Goal: Task Accomplishment & Management: Complete application form

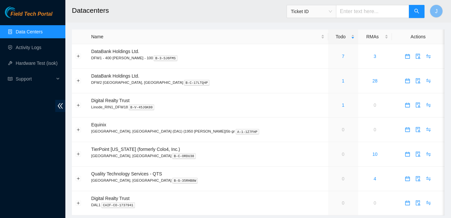
click at [25, 20] on link "Field Tech Portal" at bounding box center [28, 16] width 47 height 8
click at [342, 80] on link "2" at bounding box center [343, 80] width 3 height 5
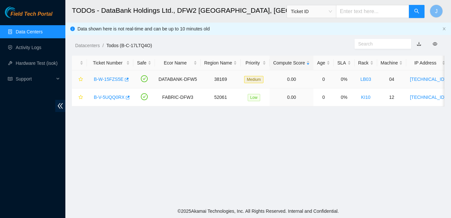
click at [105, 80] on link "B-W-15FZS5E" at bounding box center [109, 78] width 30 height 5
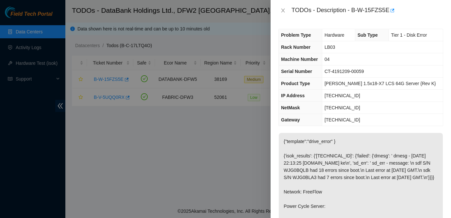
click at [280, 7] on div "TODOs - Description - B-W-15FZS5E" at bounding box center [360, 10] width 165 height 10
click at [282, 10] on icon "close" at bounding box center [282, 10] width 5 height 5
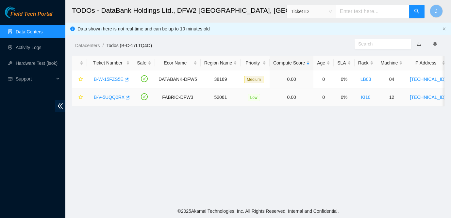
click at [113, 97] on link "B-V-5UQQ0RX" at bounding box center [109, 96] width 31 height 5
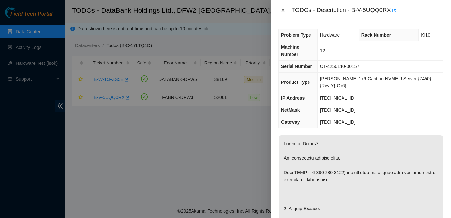
click at [282, 11] on icon "close" at bounding box center [283, 10] width 4 height 4
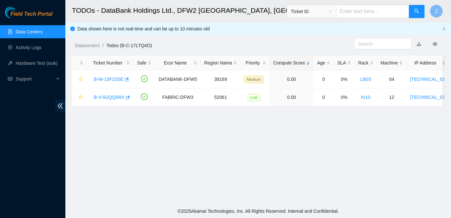
click at [38, 29] on link "Data Centers" at bounding box center [29, 31] width 27 height 5
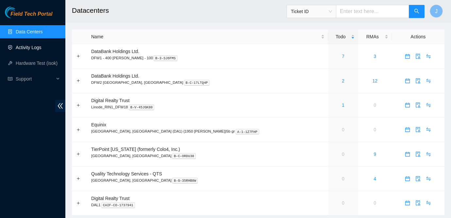
click at [30, 50] on link "Activity Logs" at bounding box center [29, 47] width 26 height 5
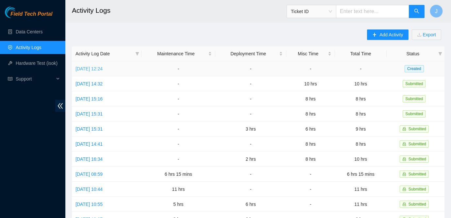
click at [103, 67] on link "[DATE] 12:24" at bounding box center [88, 68] width 27 height 5
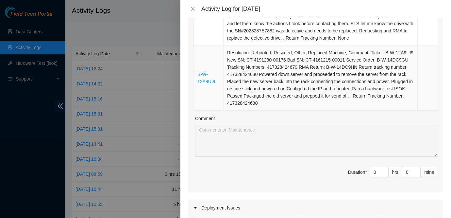
scroll to position [280, 0]
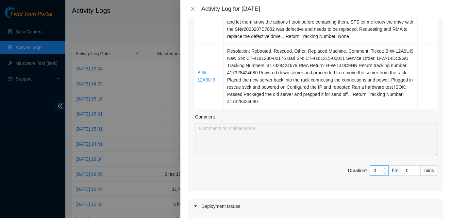
type input "1"
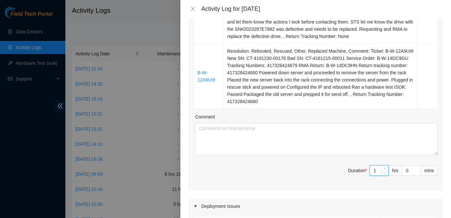
click at [385, 169] on icon "up" at bounding box center [385, 168] width 2 height 1
click at [385, 183] on div "Ticket Number Resolution Action B-V-5KRNB4V Resolution: Other, Comment: Powered…" at bounding box center [315, 14] width 255 height 351
type input "2"
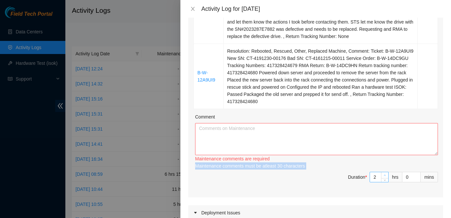
click at [385, 169] on div "Maintenance comments must be atleast 30 characters" at bounding box center [316, 165] width 243 height 7
type input "3"
click at [384, 176] on icon "up" at bounding box center [385, 175] width 2 height 2
type input "4"
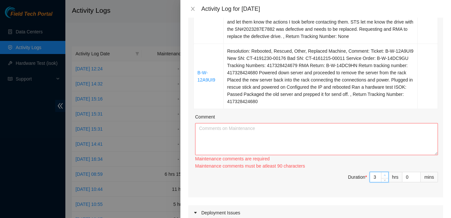
type input "4"
click at [384, 176] on icon "up" at bounding box center [385, 175] width 2 height 2
click at [384, 177] on span "up" at bounding box center [385, 175] width 4 height 4
type input "6"
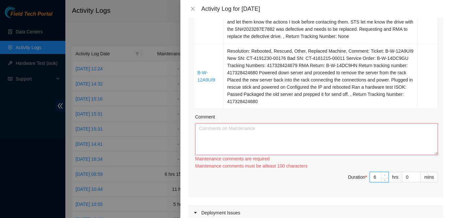
click at [384, 176] on icon "up" at bounding box center [385, 175] width 2 height 2
type input "7"
click at [384, 176] on icon "up" at bounding box center [385, 175] width 2 height 2
type input "8"
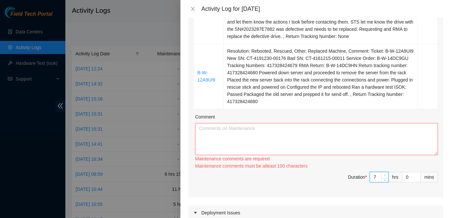
type input "8"
click at [384, 176] on icon "up" at bounding box center [385, 175] width 2 height 2
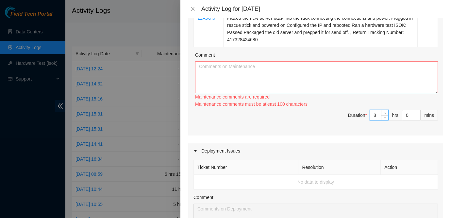
scroll to position [333, 0]
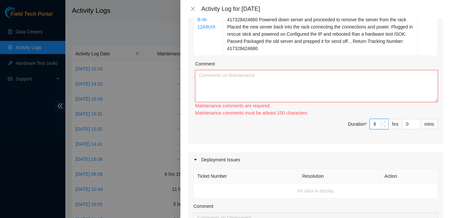
click at [244, 98] on textarea "Comment" at bounding box center [316, 86] width 243 height 32
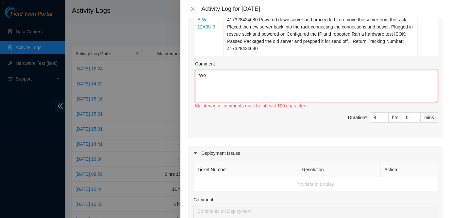
type textarea "W"
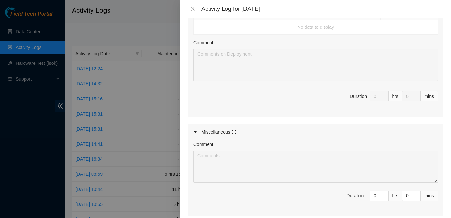
scroll to position [573, 0]
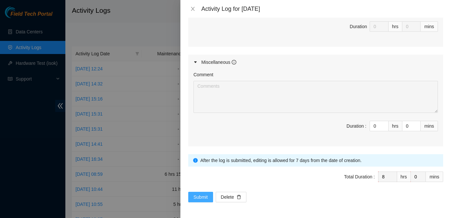
type textarea "Most of the tickets from DBR were reboots and making sure servers were pinging …"
click at [206, 199] on span "Submit" at bounding box center [200, 196] width 14 height 7
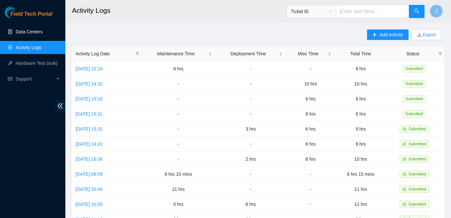
click at [33, 31] on link "Data Centers" at bounding box center [29, 31] width 27 height 5
